Goal: Information Seeking & Learning: Learn about a topic

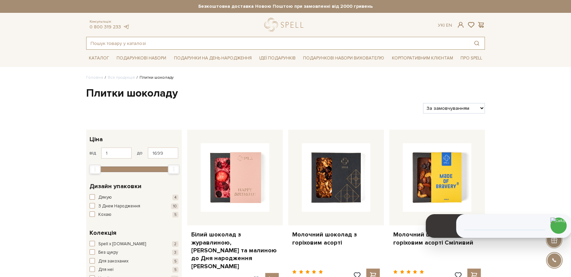
click at [219, 43] on input "text" at bounding box center [278, 43] width 383 height 12
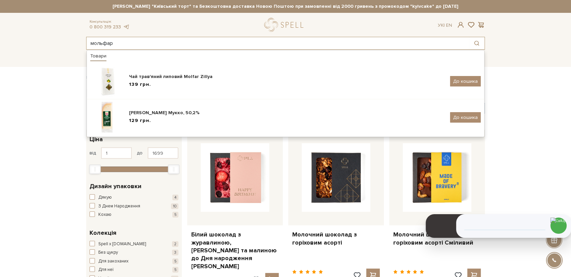
type input "мольфар"
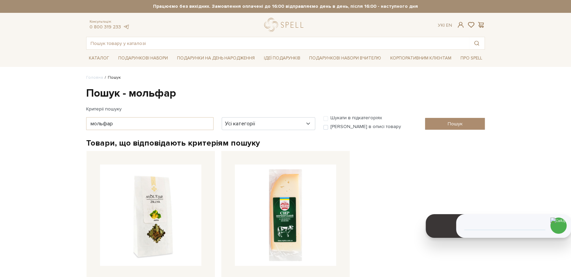
scroll to position [113, 0]
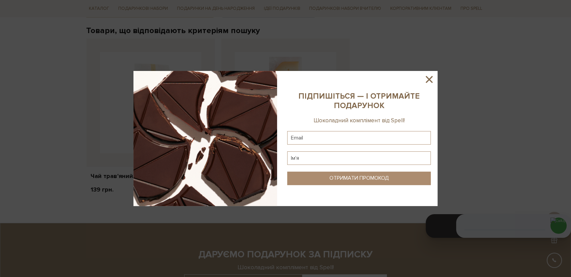
click at [427, 76] on icon at bounding box center [429, 79] width 7 height 7
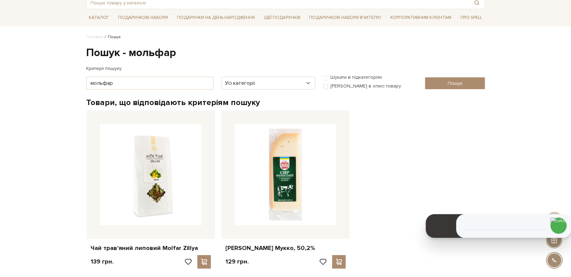
scroll to position [0, 0]
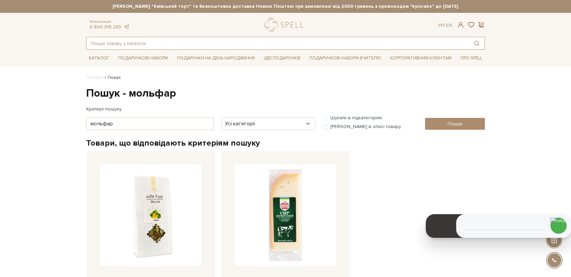
click at [179, 44] on input "text" at bounding box center [278, 43] width 383 height 12
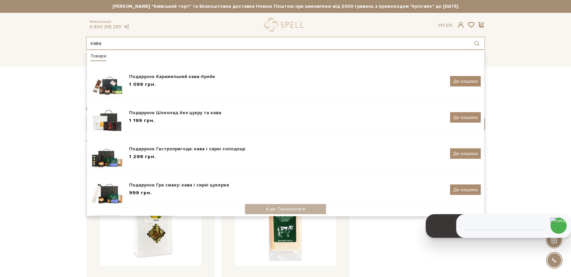
type input "кава"
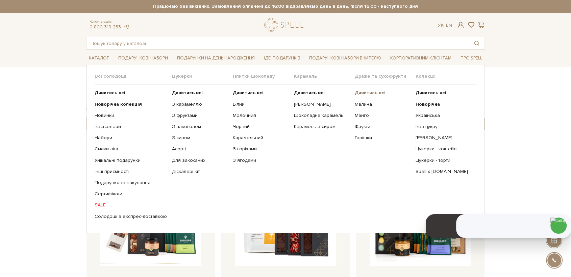
click at [372, 93] on b "Дивитись всі" at bounding box center [370, 93] width 31 height 6
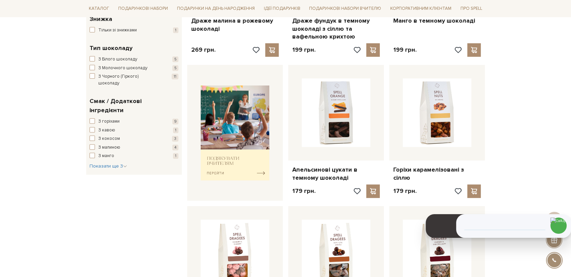
scroll to position [338, 0]
